Goal: Information Seeking & Learning: Find specific page/section

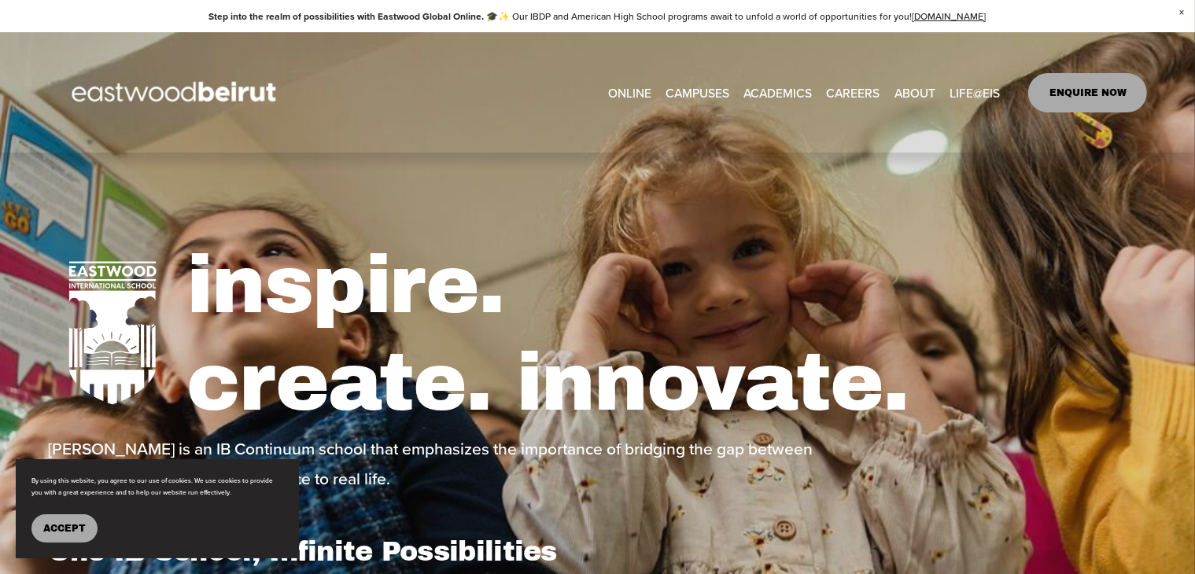
click at [0, 0] on span "Tuition & Financial Aid" at bounding box center [0, 0] width 0 height 0
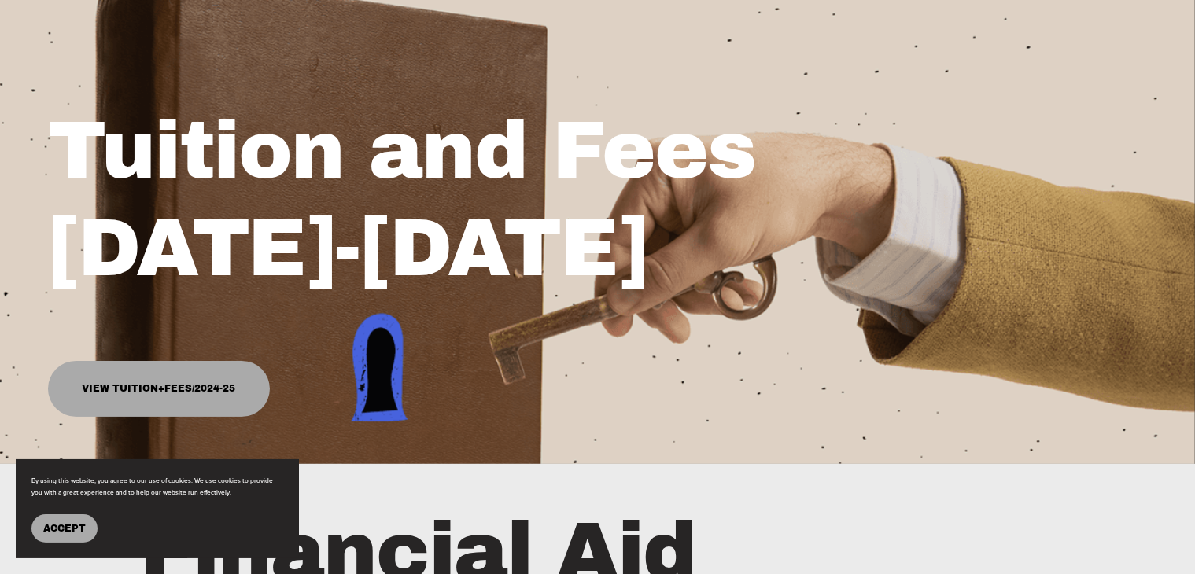
scroll to position [236, 0]
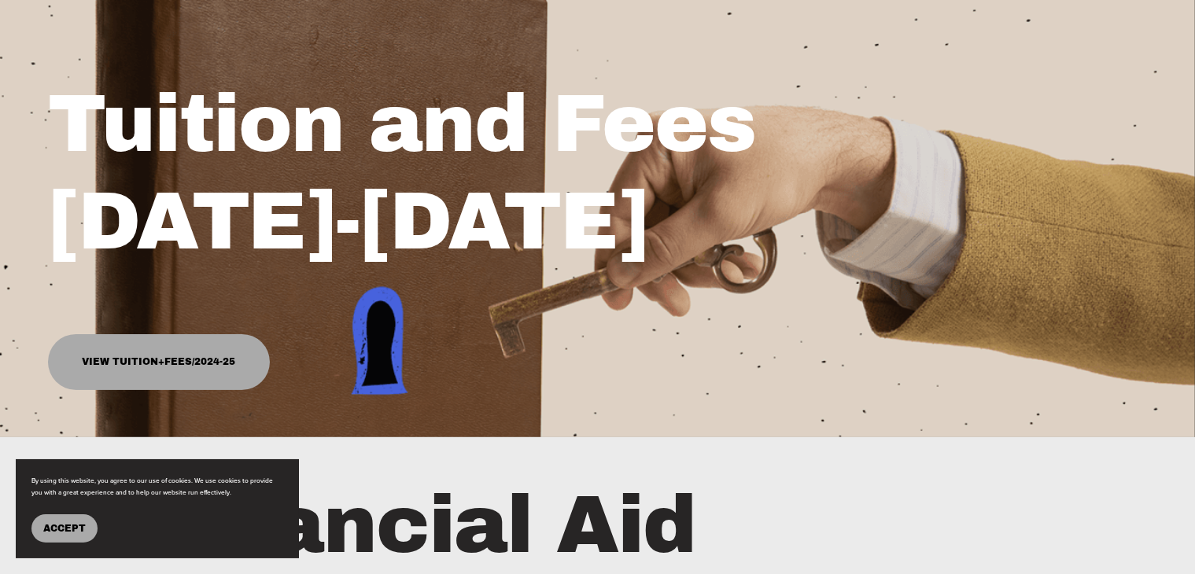
click at [233, 348] on link "View Tuition+Fees/2024-25" at bounding box center [159, 362] width 222 height 56
